Goal: Task Accomplishment & Management: Use online tool/utility

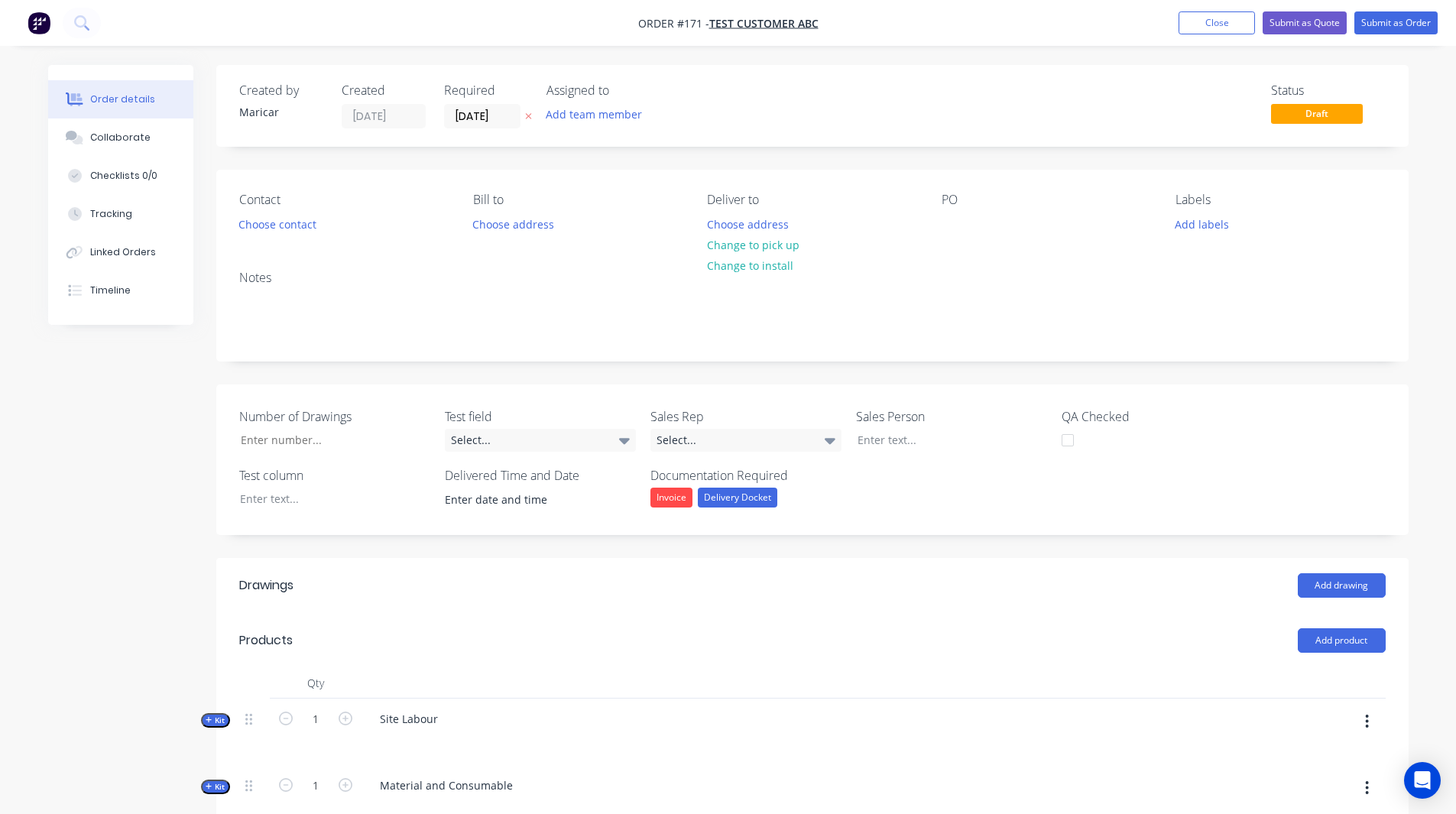
scroll to position [250, 0]
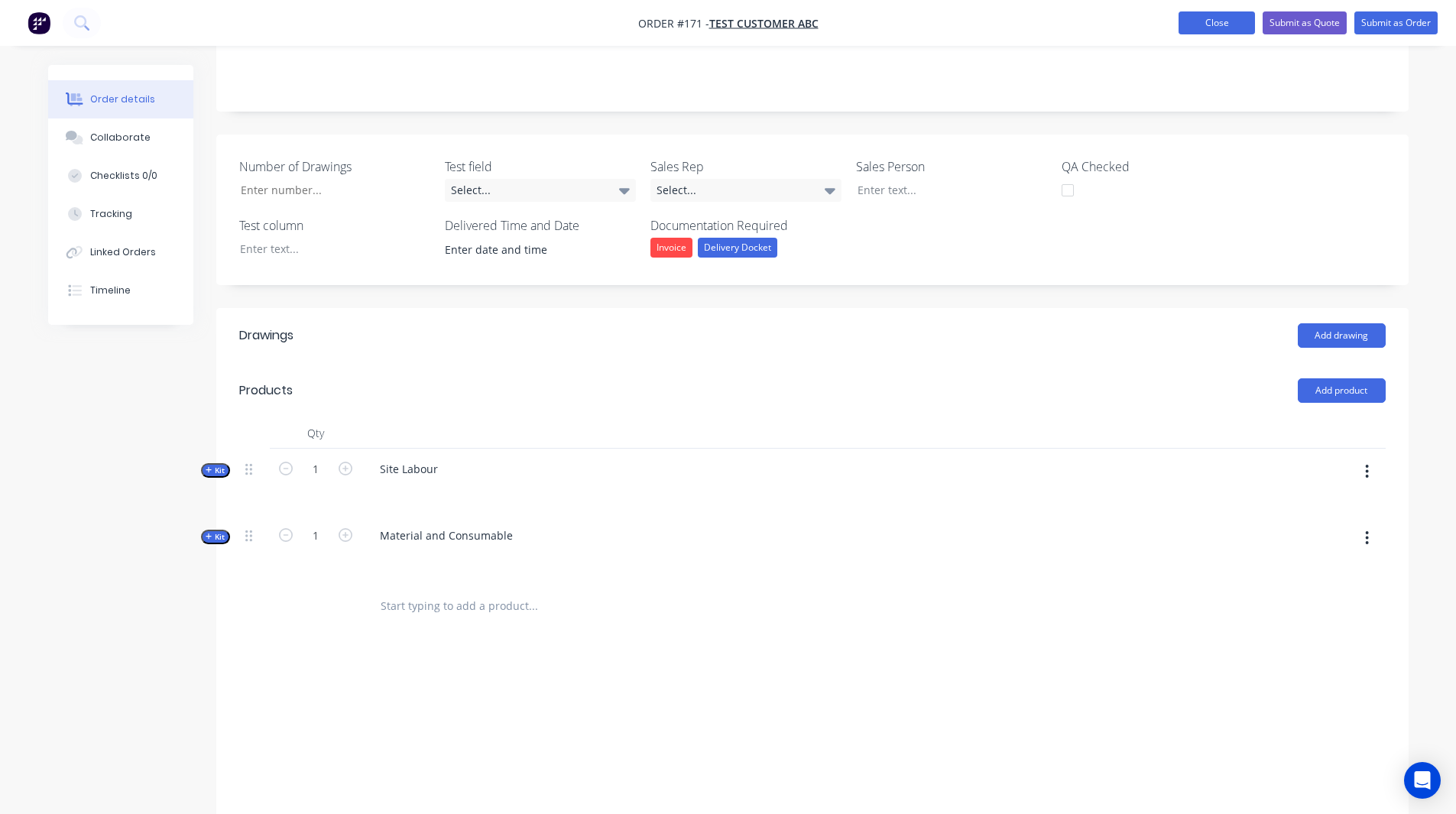
click at [1217, 13] on button "Close" at bounding box center [1216, 22] width 76 height 23
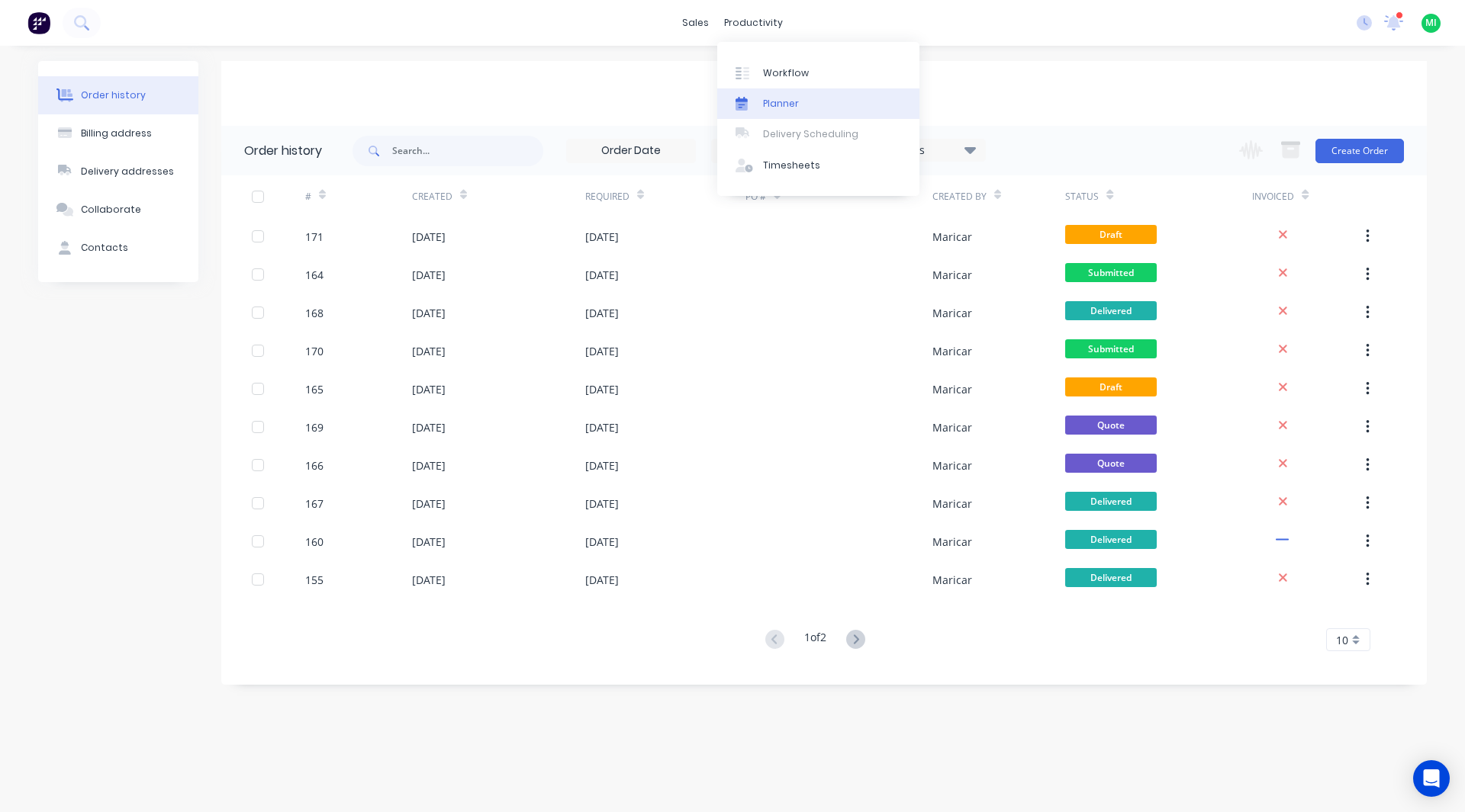
click at [808, 103] on link "Planner" at bounding box center [818, 103] width 202 height 31
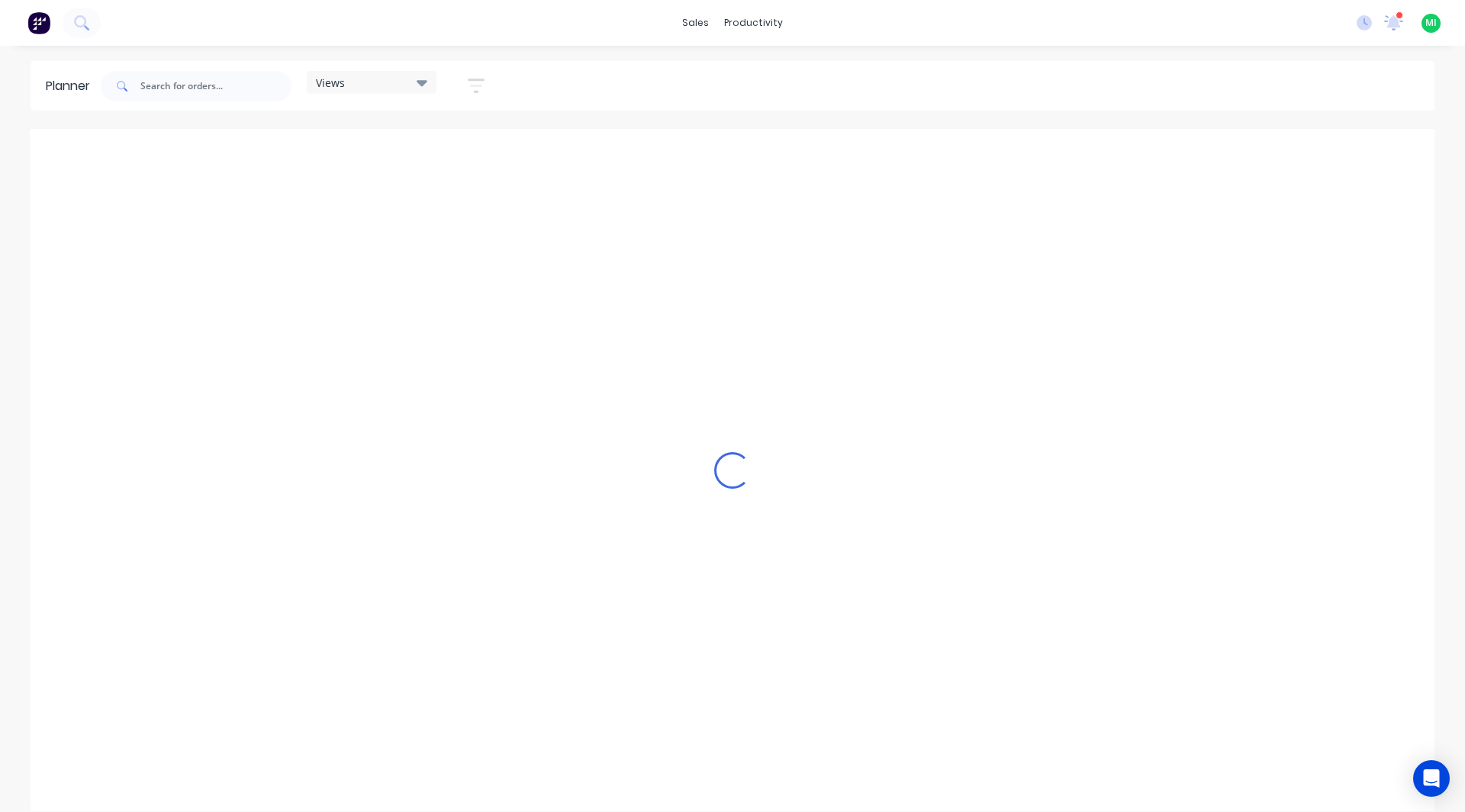
scroll to position [0, 3418]
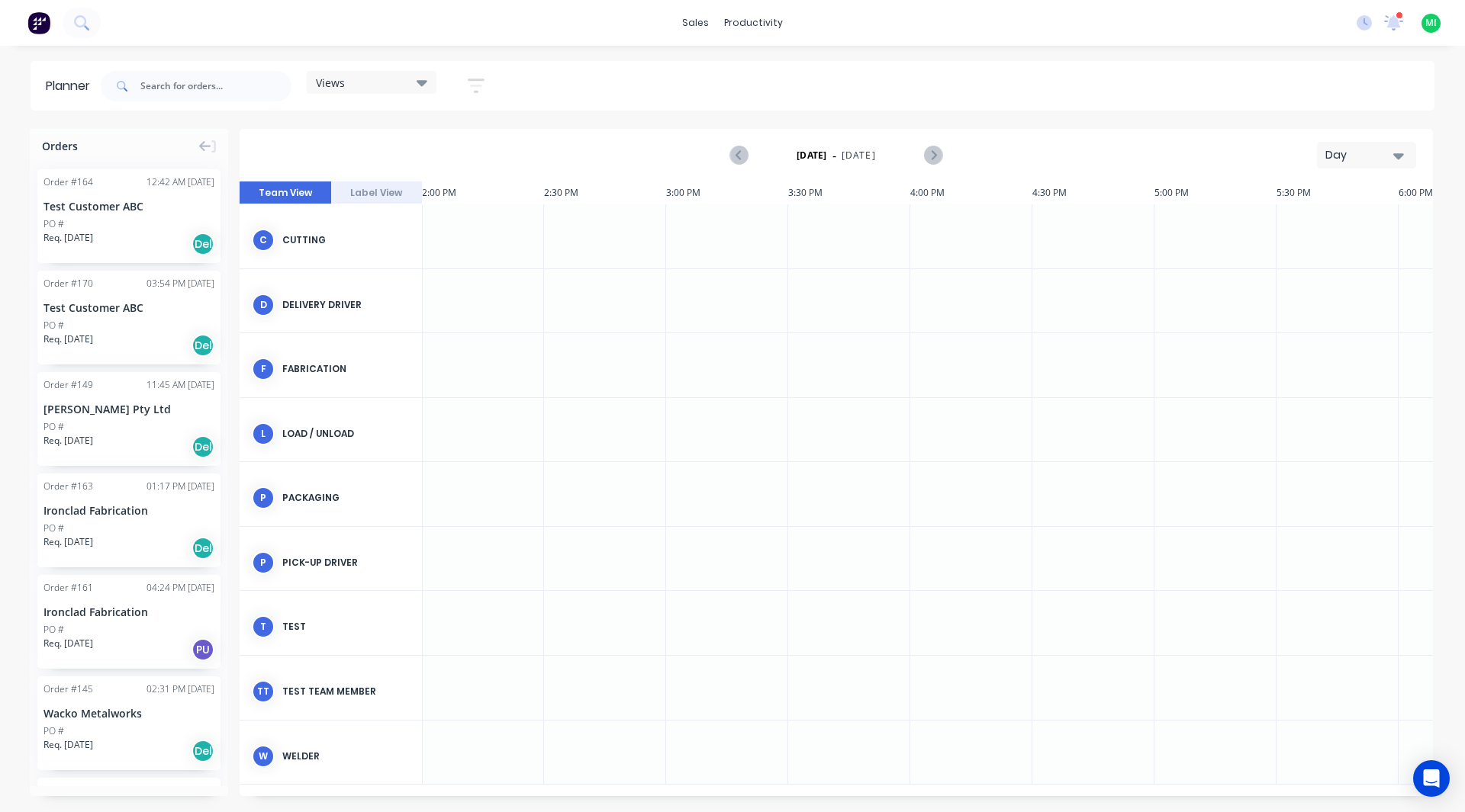
click at [1438, 16] on div "MI [PERSON_NAME]'s Test Account [PERSON_NAME] Standard User (No Pricing) Profil…" at bounding box center [1431, 23] width 19 height 19
click at [1428, 18] on span "MI" at bounding box center [1430, 23] width 11 height 14
click at [635, 347] on div at bounding box center [605, 365] width 122 height 64
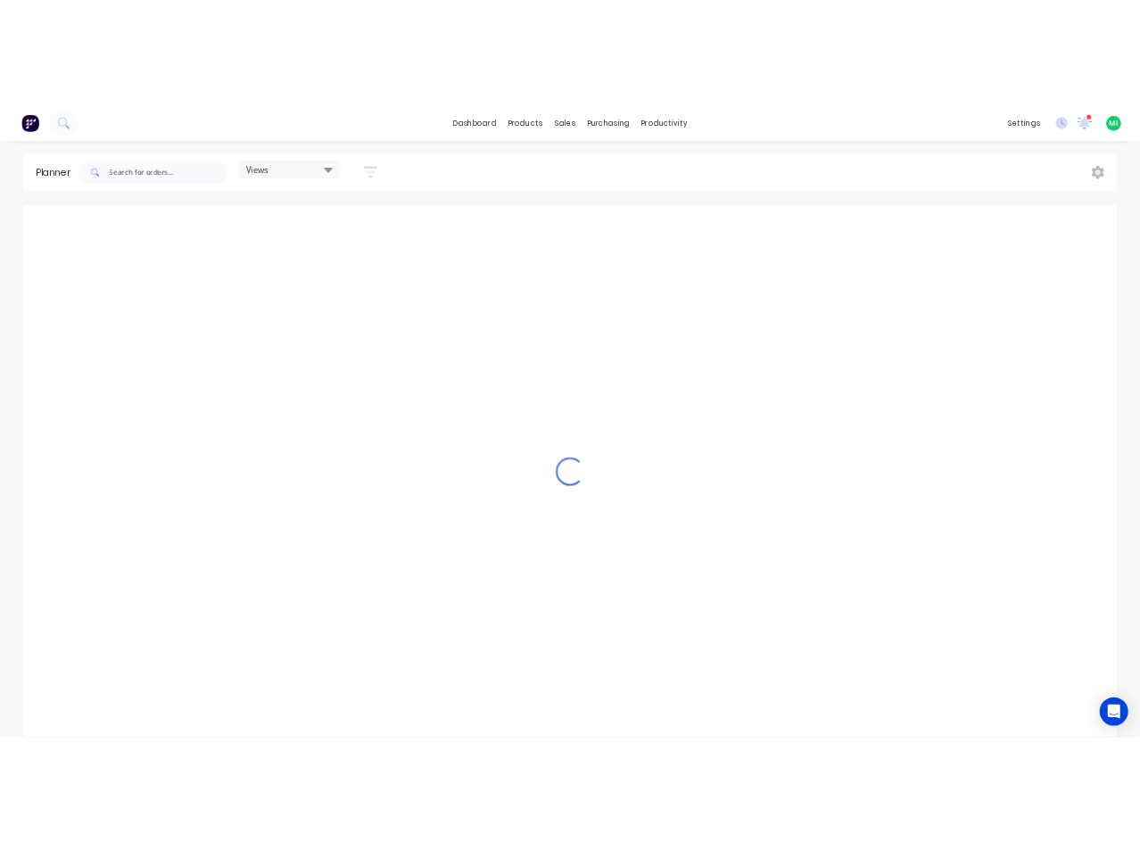
scroll to position [0, 3997]
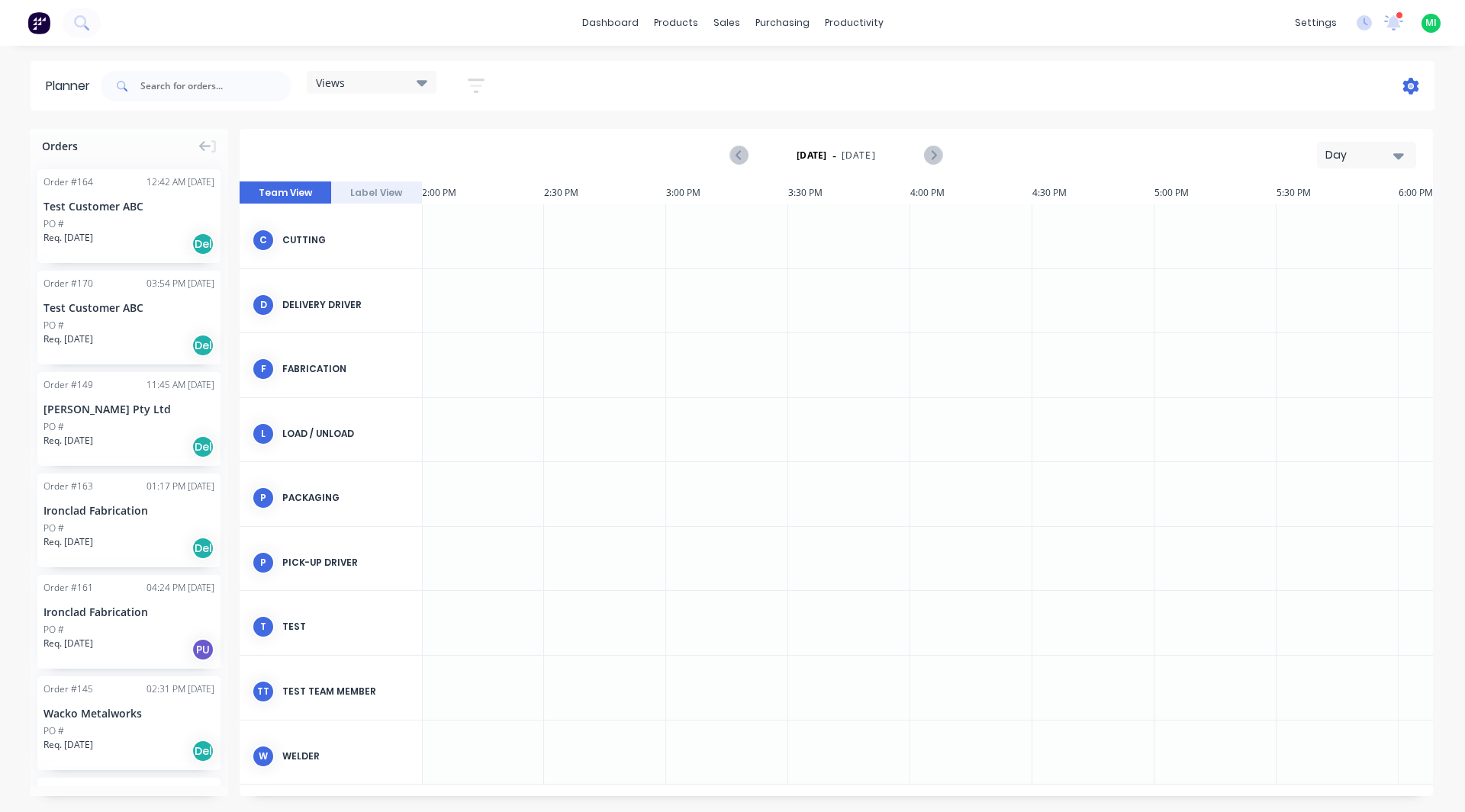
click at [1403, 81] on icon at bounding box center [1410, 86] width 16 height 17
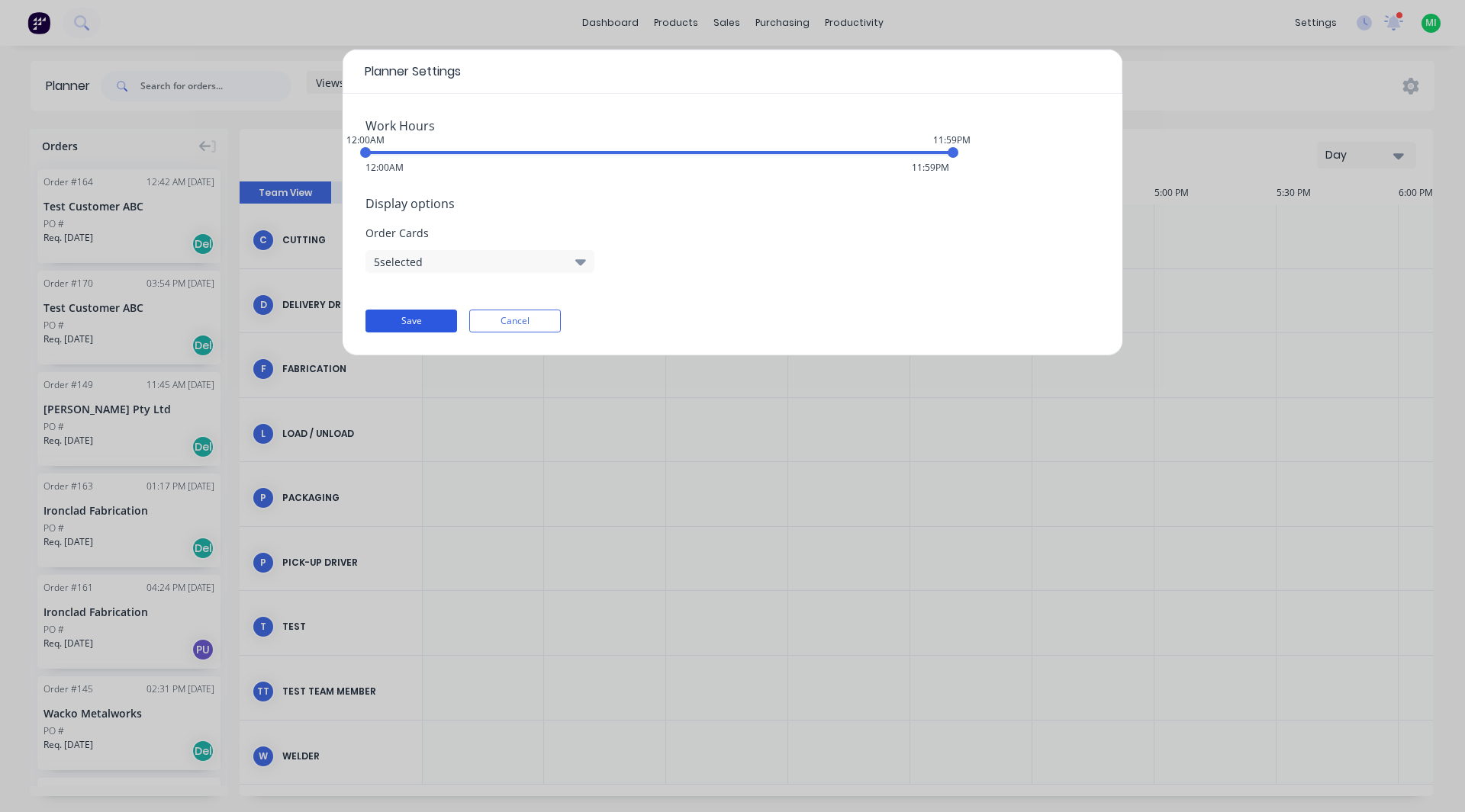
click at [407, 317] on button "Save" at bounding box center [411, 321] width 92 height 23
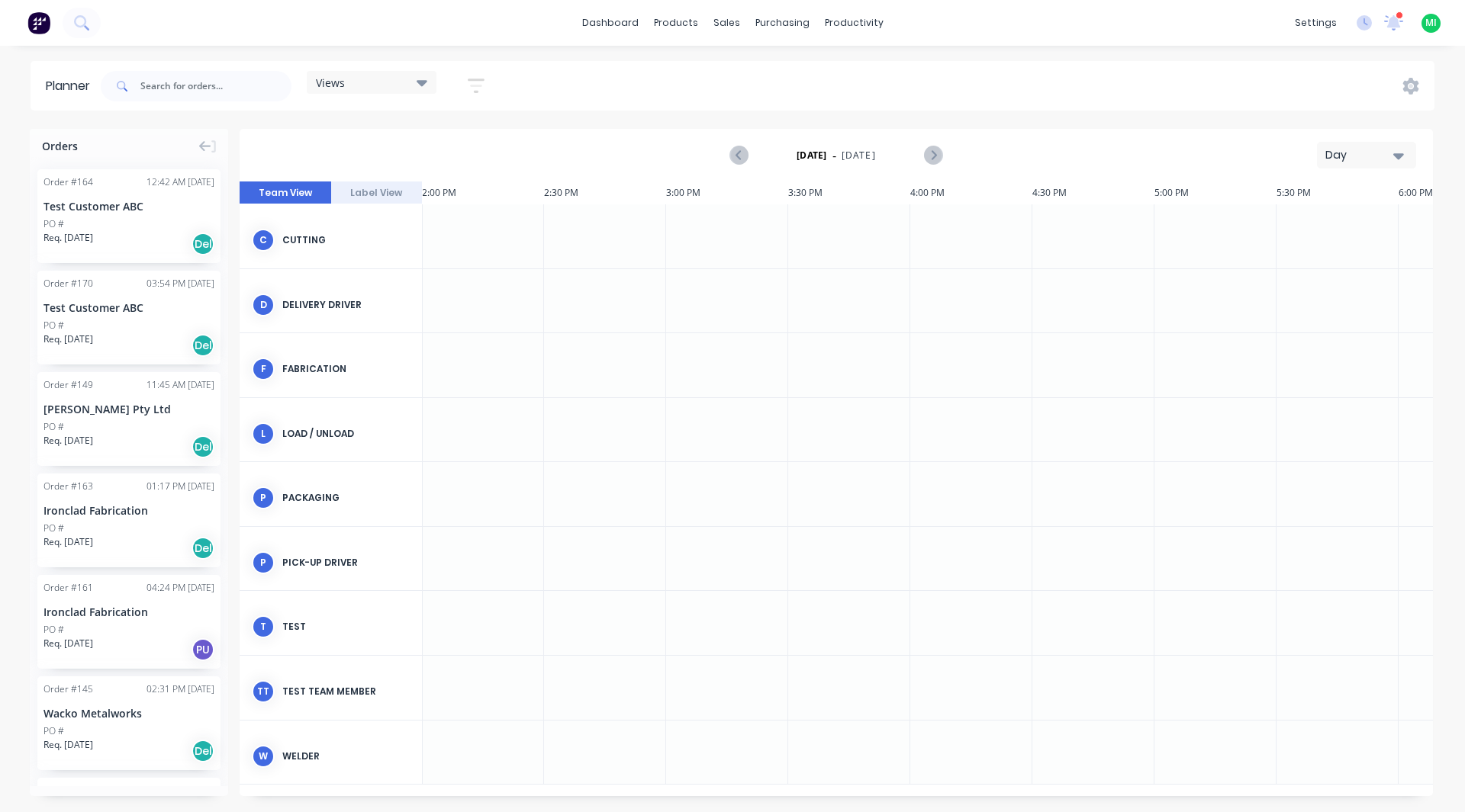
click at [697, 362] on div at bounding box center [727, 365] width 122 height 64
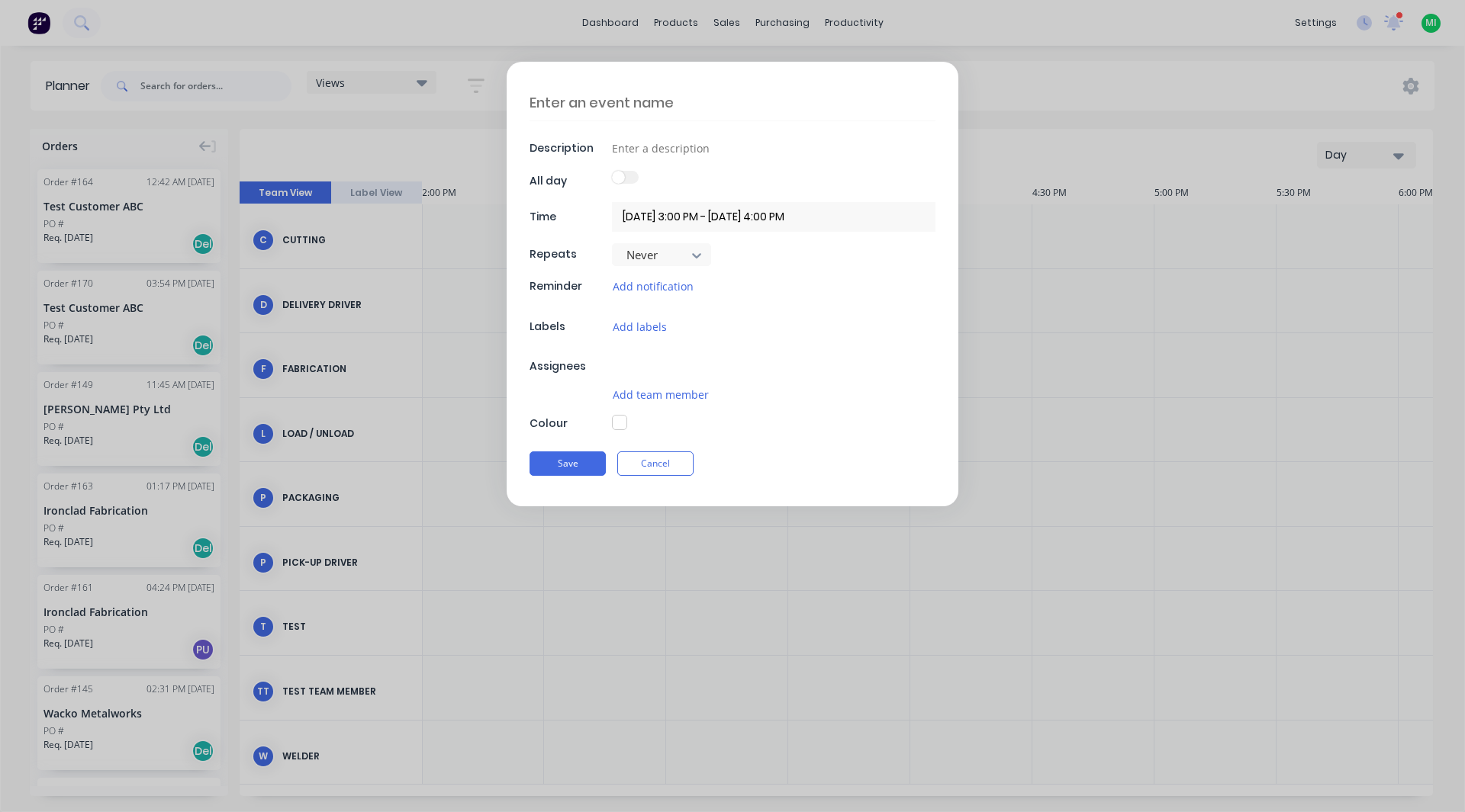
type textarea "x"
click at [626, 183] on label at bounding box center [624, 177] width 27 height 13
drag, startPoint x: 626, startPoint y: 183, endPoint x: 660, endPoint y: 177, distance: 34.5
click at [660, 177] on div at bounding box center [773, 181] width 323 height 21
drag, startPoint x: 851, startPoint y: 215, endPoint x: 604, endPoint y: 215, distance: 247.0
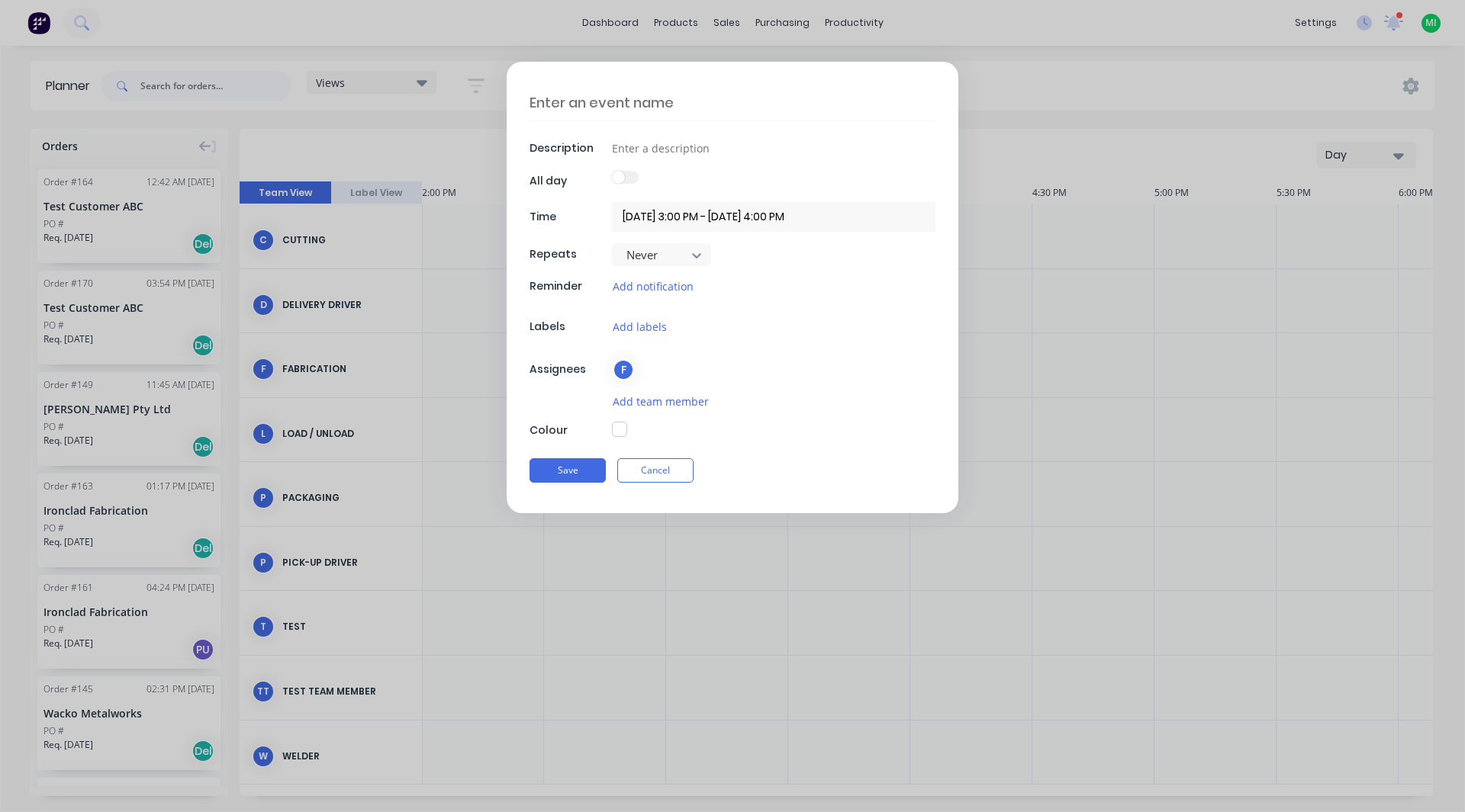
click at [604, 215] on div "Time [DATE] 3:00 PM - [DATE] 4:00 PM" at bounding box center [732, 217] width 406 height 29
click at [708, 183] on div at bounding box center [773, 181] width 323 height 21
click at [624, 176] on span at bounding box center [617, 177] width 13 height 13
drag, startPoint x: 622, startPoint y: 180, endPoint x: 640, endPoint y: 176, distance: 18.4
click at [640, 176] on div at bounding box center [773, 181] width 323 height 21
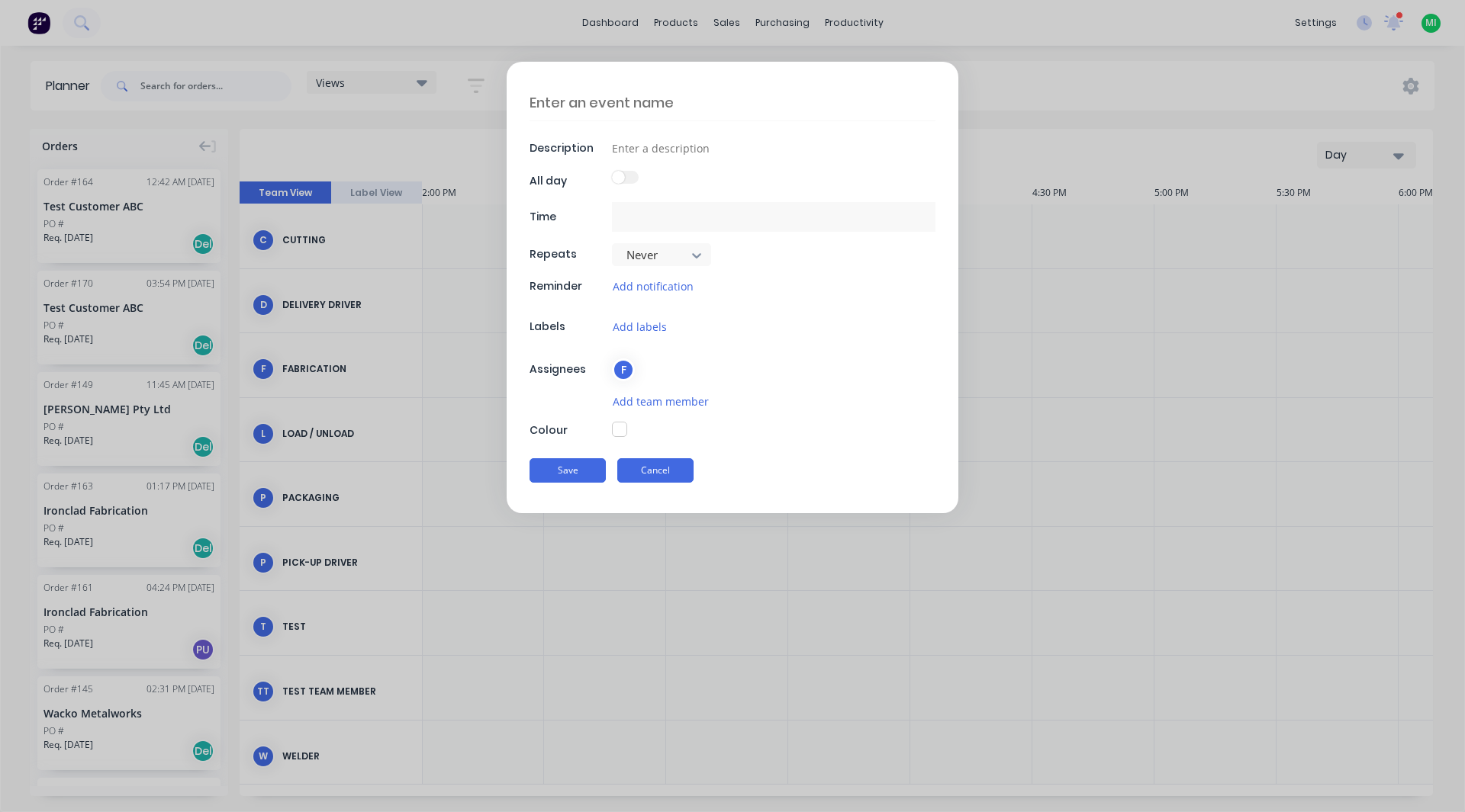
click at [662, 469] on button "Cancel" at bounding box center [655, 470] width 76 height 25
